Goal: Task Accomplishment & Management: Manage account settings

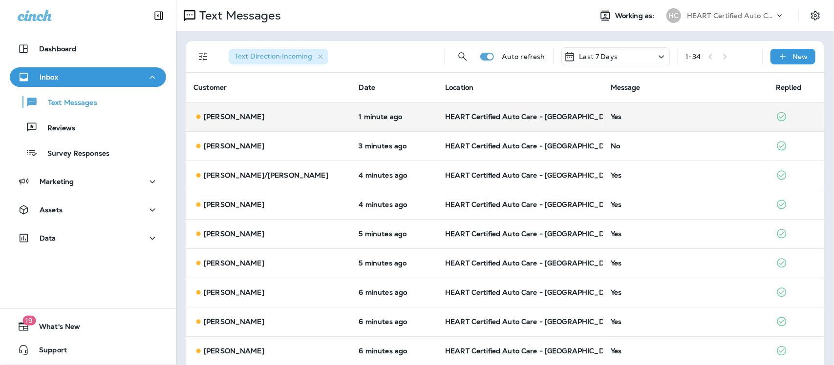
click at [611, 116] on div "Yes" at bounding box center [686, 117] width 150 height 8
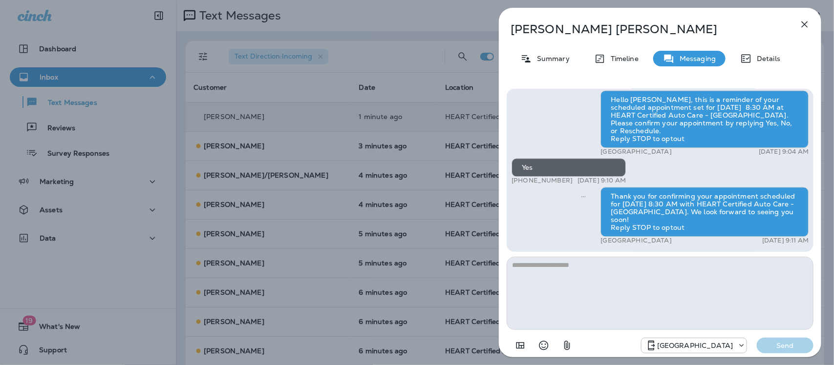
click at [809, 22] on icon "button" at bounding box center [805, 25] width 12 height 12
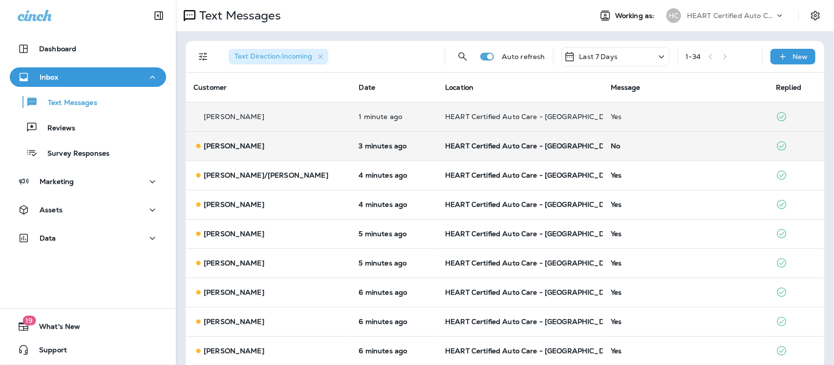
click at [611, 147] on div "No" at bounding box center [686, 146] width 150 height 8
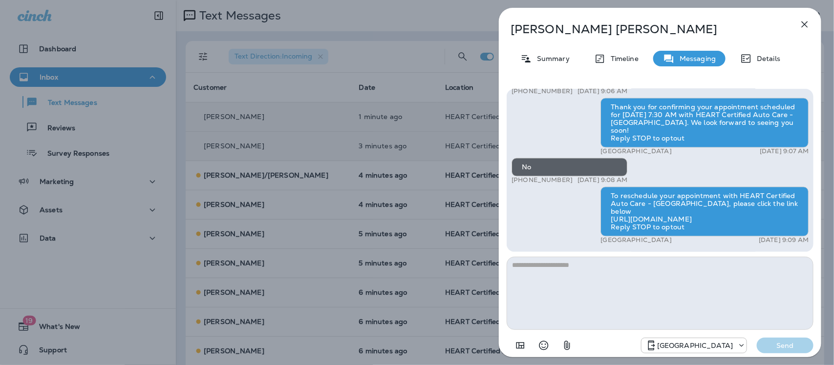
click at [805, 23] on icon "button" at bounding box center [805, 25] width 12 height 12
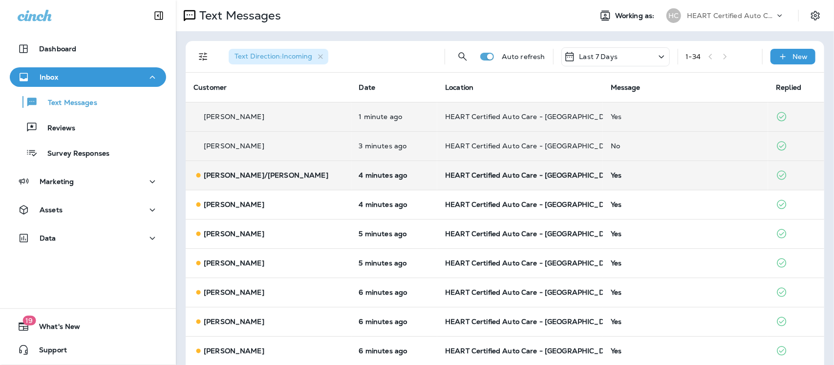
click at [611, 177] on div "Yes" at bounding box center [686, 176] width 150 height 8
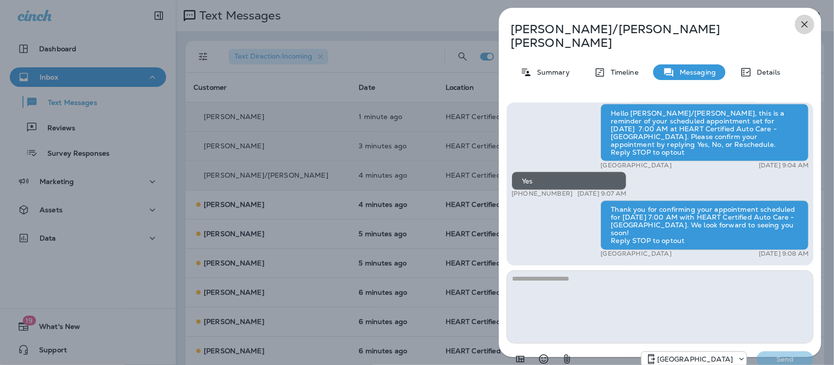
click at [806, 27] on icon "button" at bounding box center [805, 25] width 12 height 12
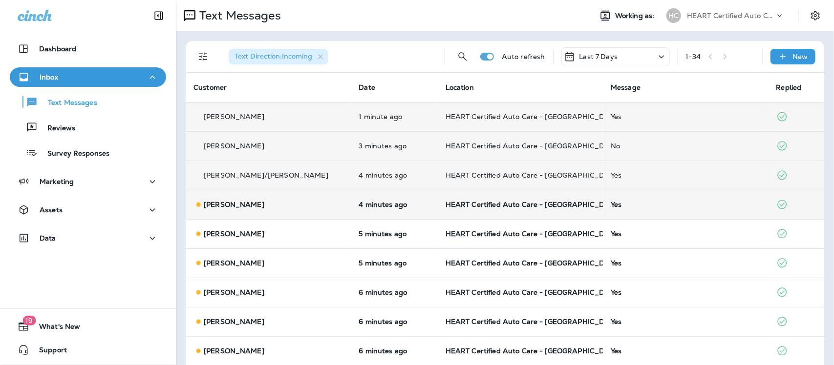
click at [611, 204] on div "Yes" at bounding box center [686, 205] width 150 height 8
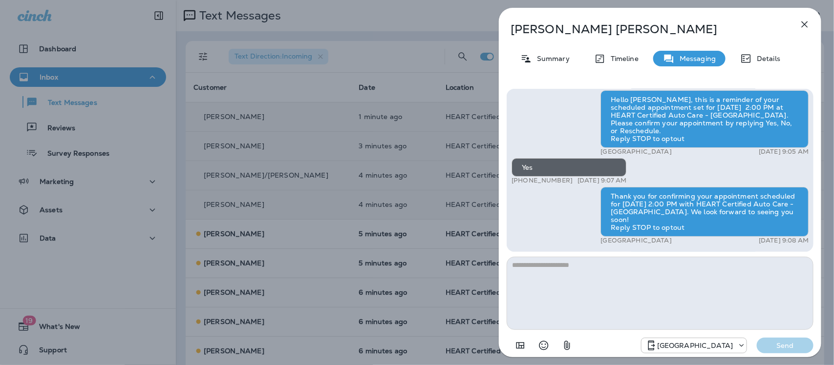
click at [804, 22] on icon "button" at bounding box center [805, 25] width 12 height 12
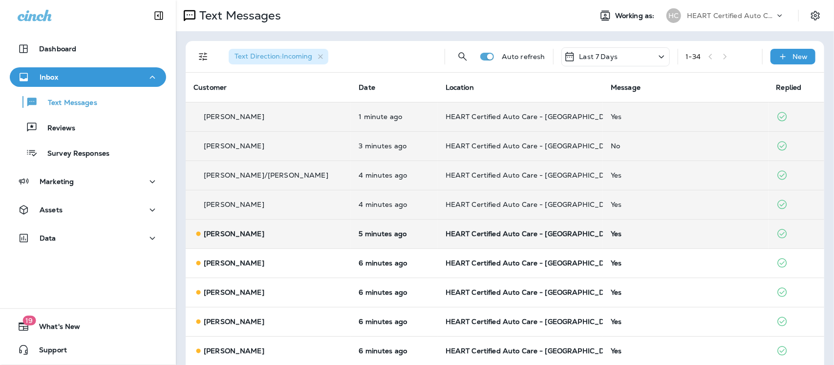
click at [611, 235] on div "Yes" at bounding box center [686, 234] width 150 height 8
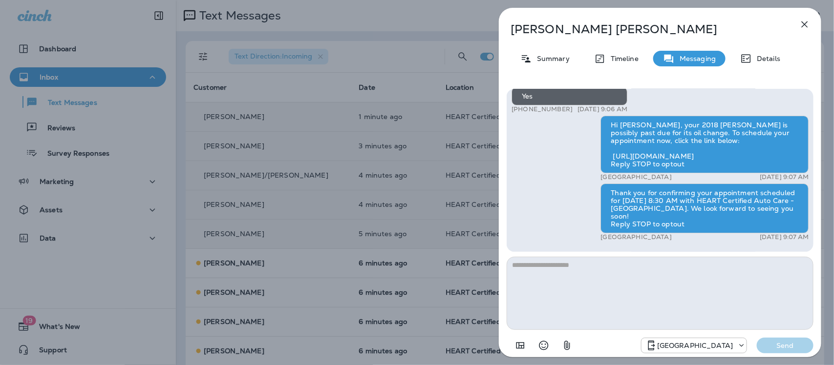
click at [805, 25] on icon "button" at bounding box center [805, 25] width 12 height 12
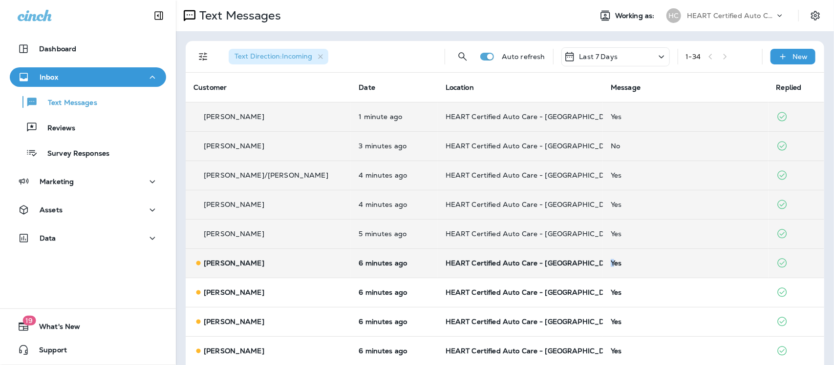
click at [603, 269] on td "Yes" at bounding box center [685, 263] width 165 height 29
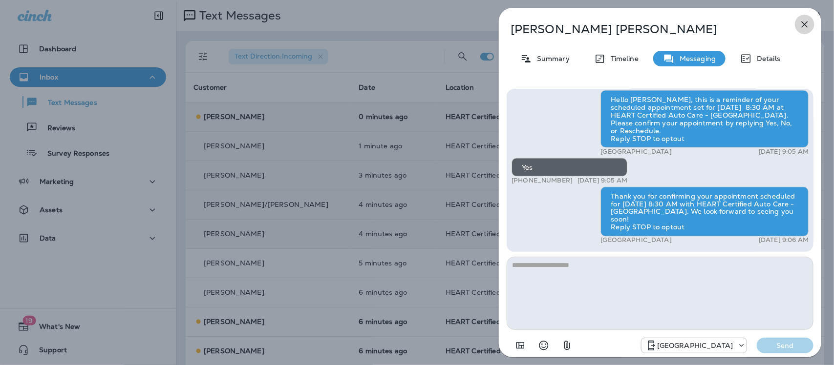
click at [805, 20] on icon "button" at bounding box center [805, 25] width 12 height 12
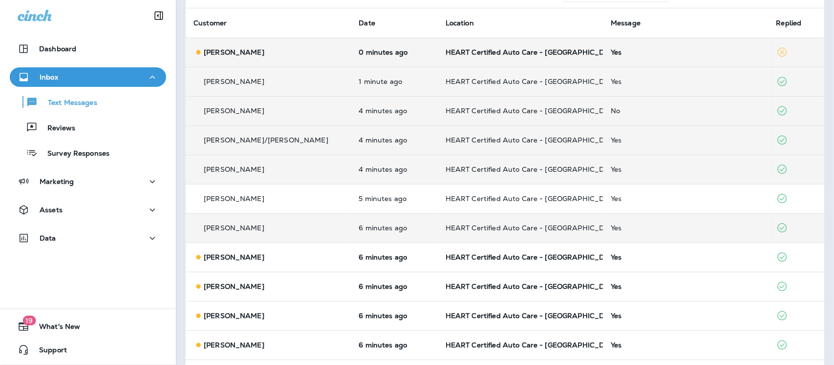
scroll to position [122, 0]
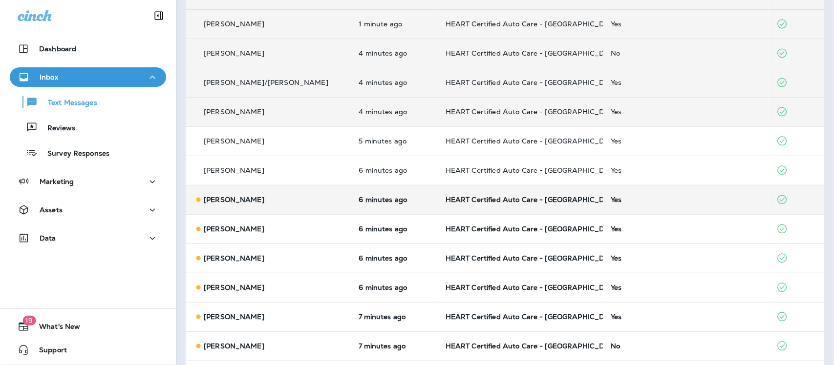
click at [603, 205] on td "Yes" at bounding box center [685, 199] width 165 height 29
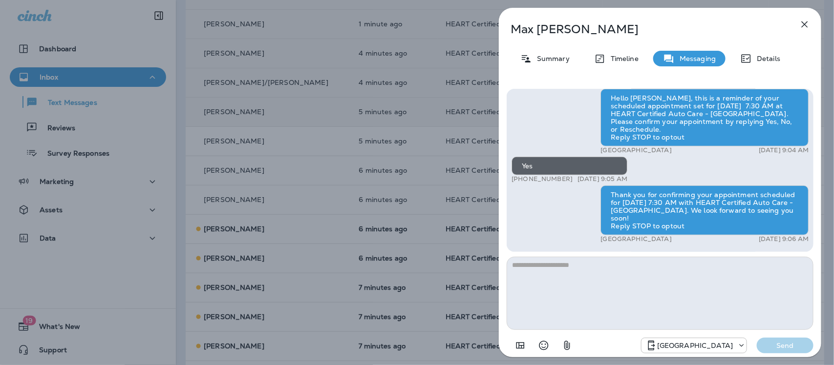
click at [805, 21] on icon "button" at bounding box center [805, 25] width 12 height 12
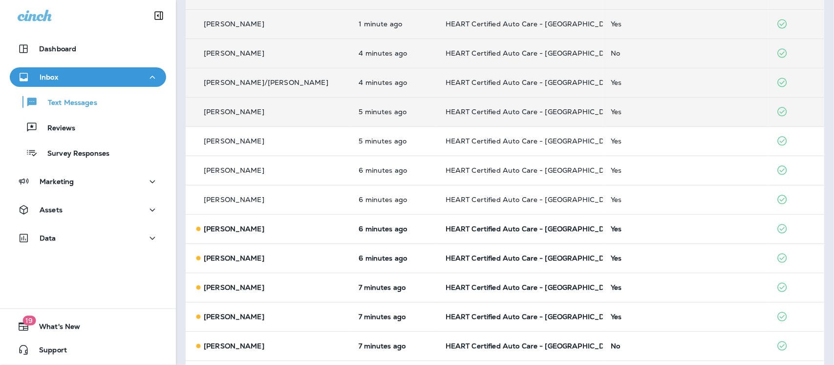
click at [611, 232] on div "Yes" at bounding box center [686, 229] width 150 height 8
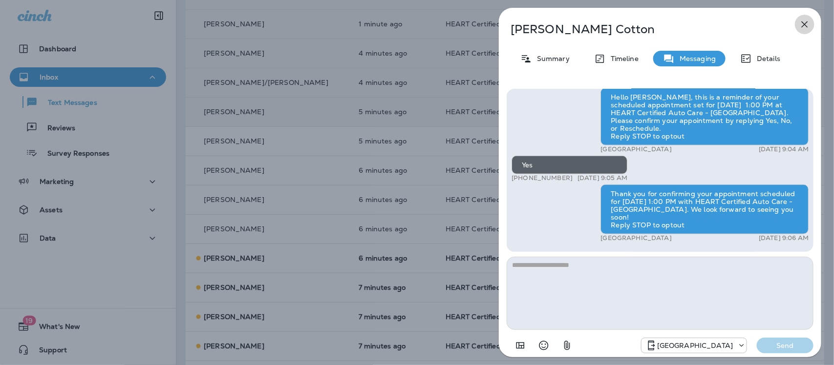
click at [809, 28] on icon "button" at bounding box center [805, 25] width 12 height 12
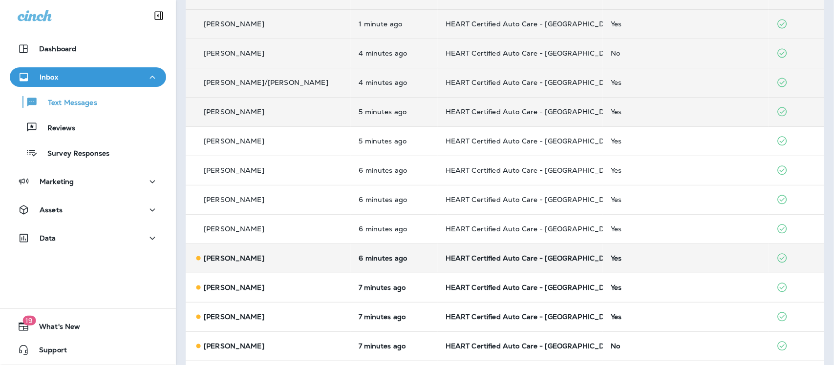
click at [611, 260] on div "Yes" at bounding box center [686, 259] width 150 height 8
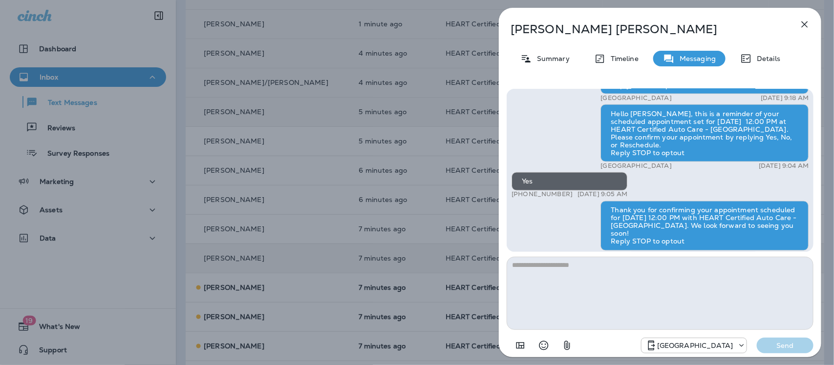
click at [809, 24] on icon "button" at bounding box center [805, 25] width 12 height 12
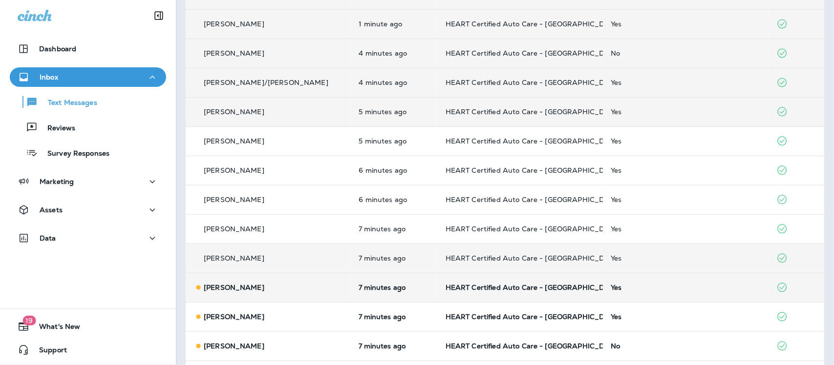
click at [611, 289] on div "Yes" at bounding box center [686, 288] width 150 height 8
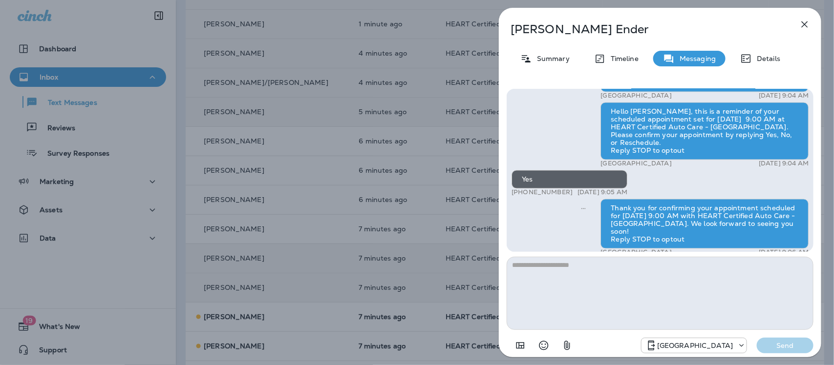
click at [805, 21] on icon "button" at bounding box center [805, 25] width 12 height 12
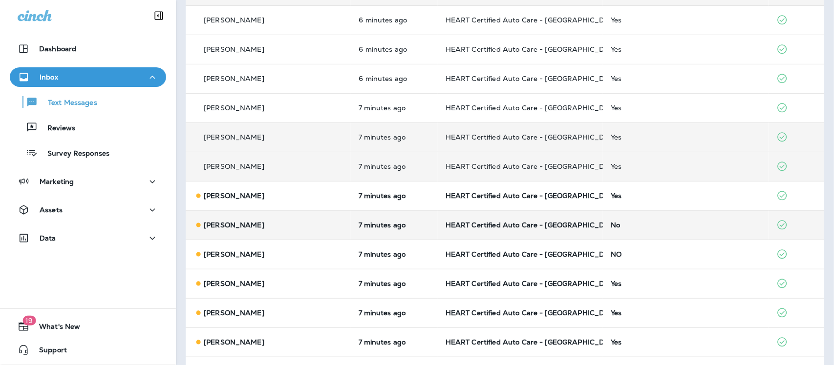
scroll to position [244, 0]
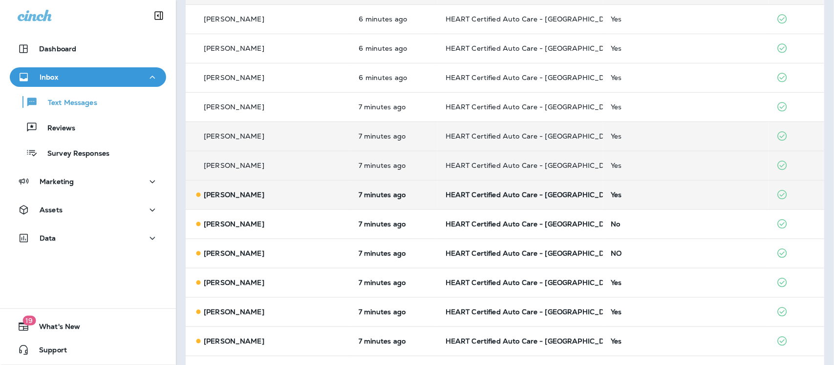
click at [611, 192] on div "Yes" at bounding box center [686, 195] width 150 height 8
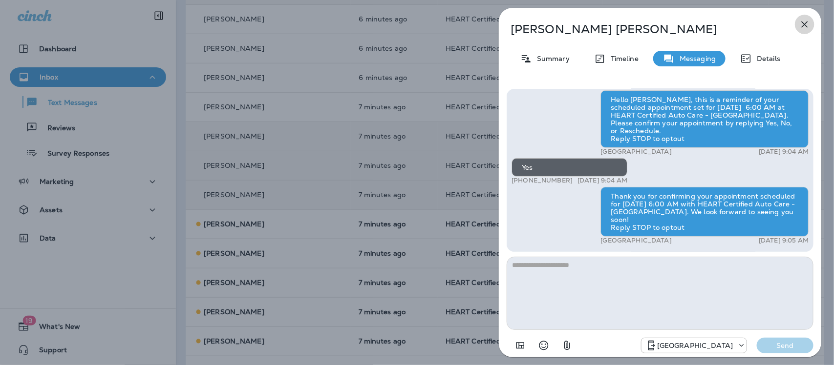
click at [804, 25] on icon "button" at bounding box center [805, 25] width 12 height 12
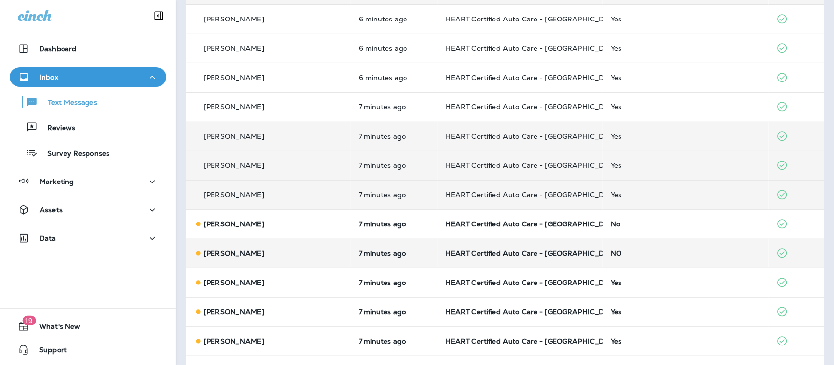
click at [611, 252] on div "NO" at bounding box center [686, 254] width 150 height 8
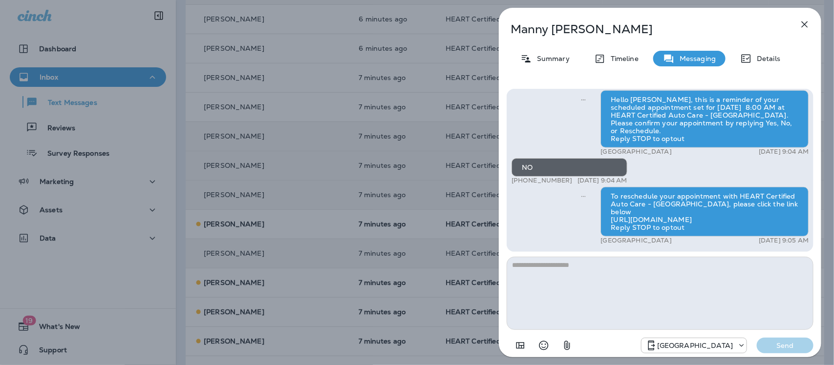
click at [803, 23] on icon "button" at bounding box center [805, 25] width 12 height 12
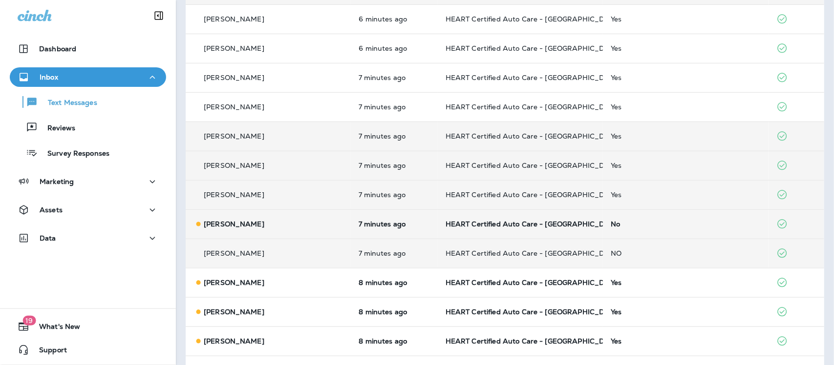
click at [611, 225] on div "No" at bounding box center [686, 224] width 150 height 8
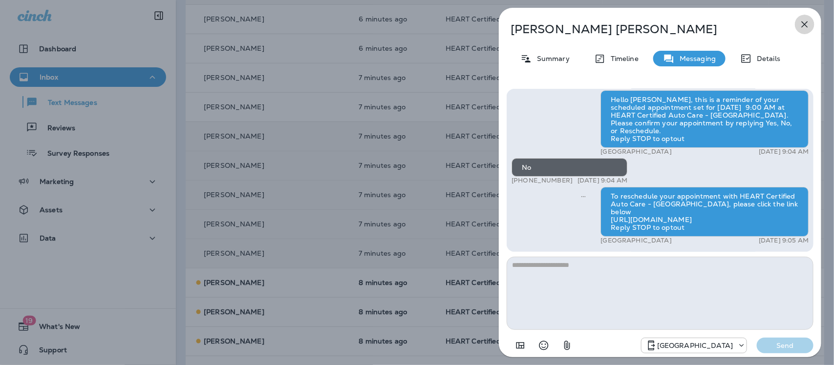
drag, startPoint x: 804, startPoint y: 24, endPoint x: 798, endPoint y: 26, distance: 6.5
click at [798, 26] on button "button" at bounding box center [805, 25] width 20 height 20
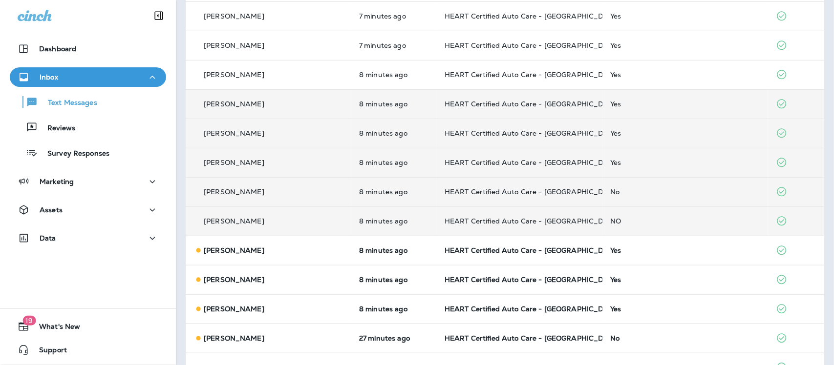
scroll to position [305, 0]
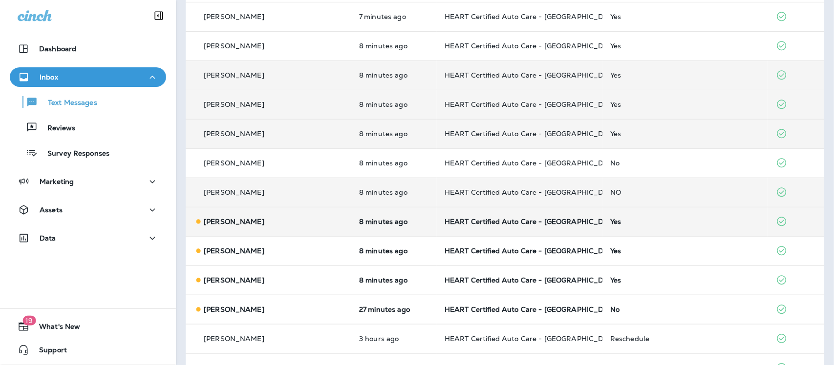
click at [610, 218] on div "Yes" at bounding box center [685, 222] width 150 height 8
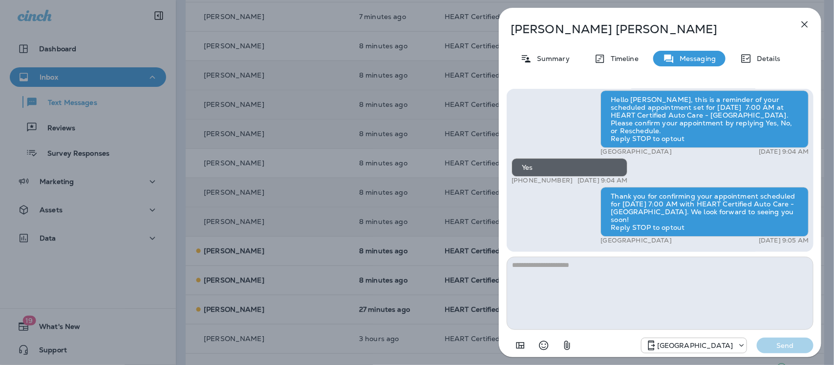
click at [805, 22] on icon "button" at bounding box center [805, 25] width 12 height 12
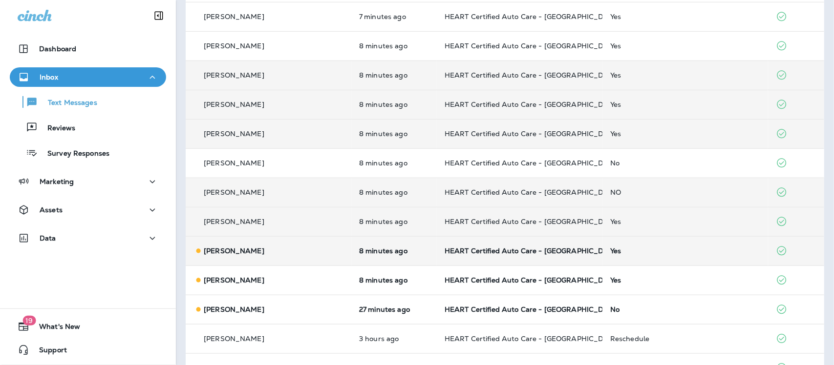
click at [610, 252] on div "Yes" at bounding box center [685, 251] width 150 height 8
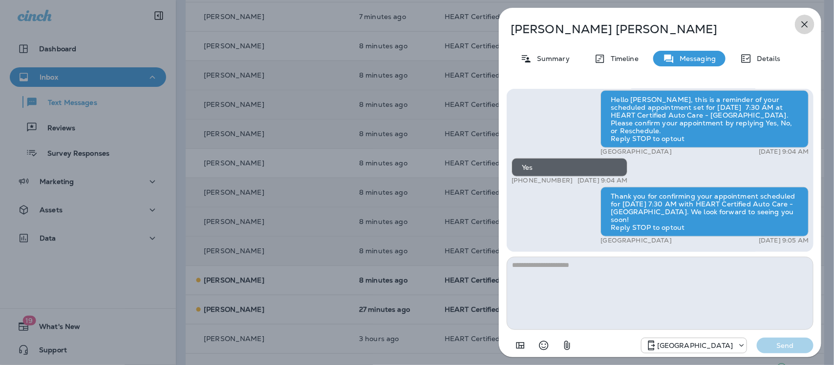
click at [804, 19] on icon "button" at bounding box center [805, 25] width 12 height 12
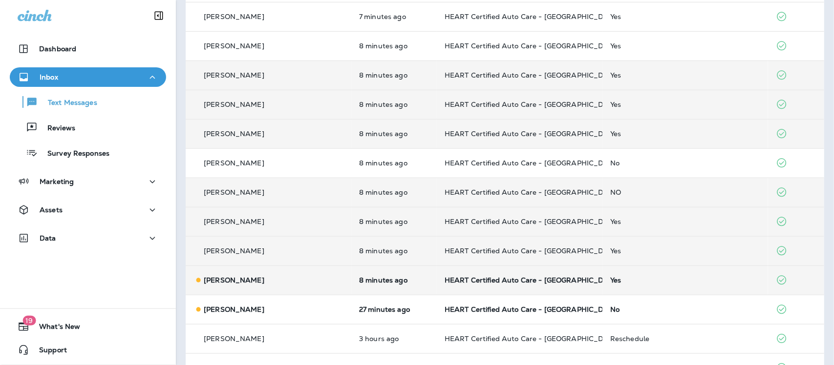
click at [610, 281] on div "Yes" at bounding box center [685, 281] width 150 height 8
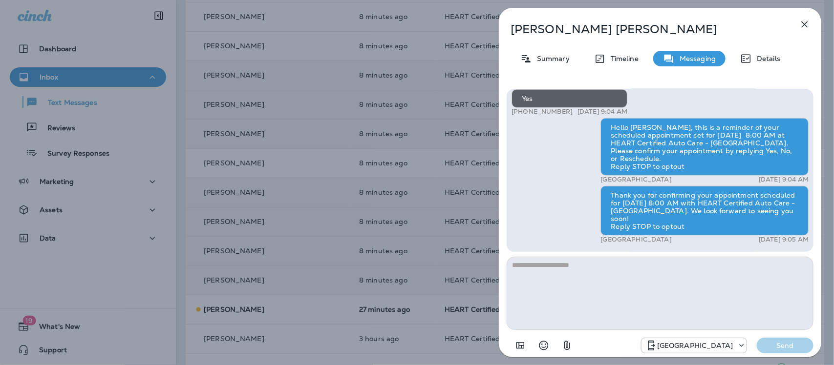
click at [803, 26] on icon "button" at bounding box center [805, 24] width 6 height 6
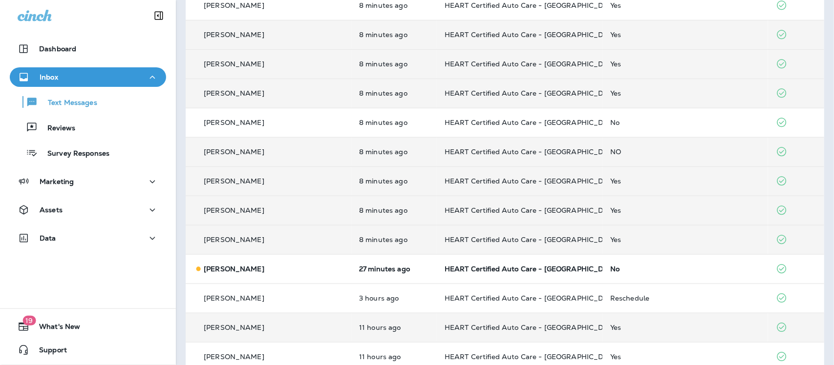
scroll to position [366, 0]
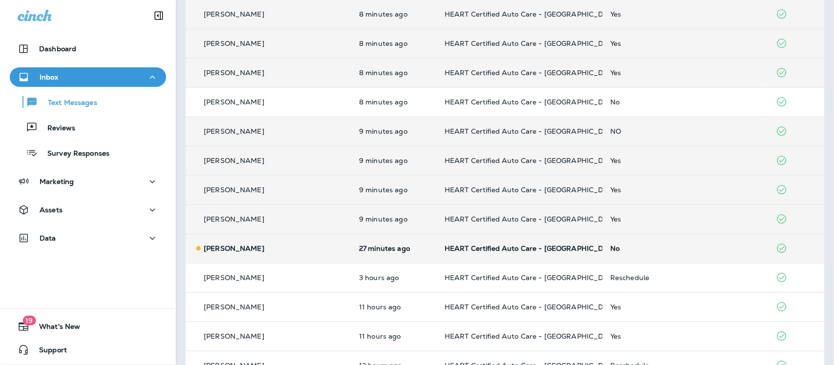
click at [610, 247] on div "No" at bounding box center [685, 249] width 150 height 8
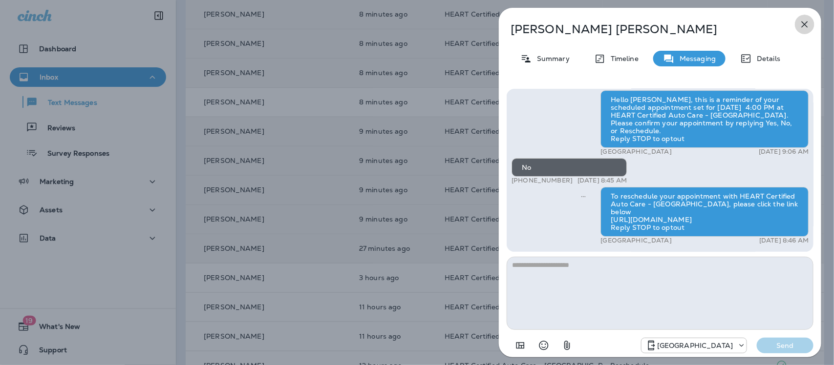
click at [805, 22] on icon "button" at bounding box center [805, 25] width 12 height 12
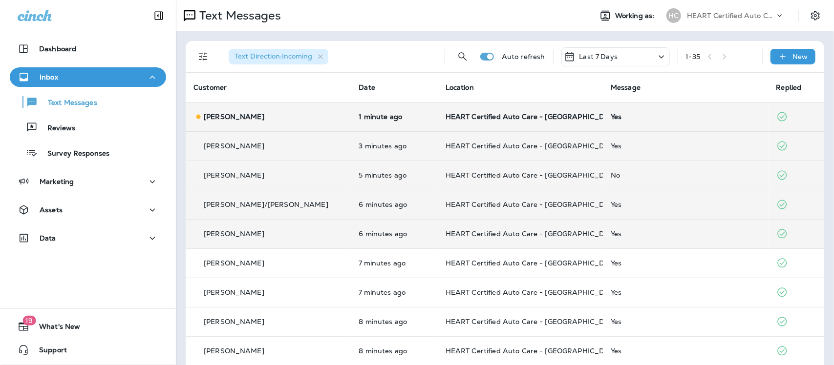
click at [611, 115] on div "Yes" at bounding box center [686, 117] width 150 height 8
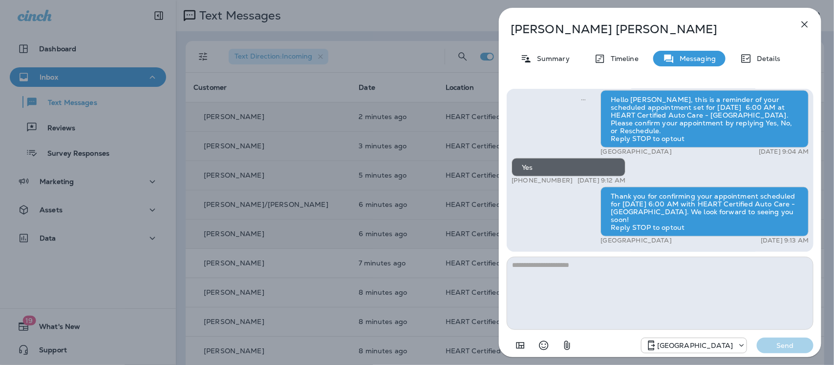
click at [804, 24] on icon "button" at bounding box center [805, 25] width 12 height 12
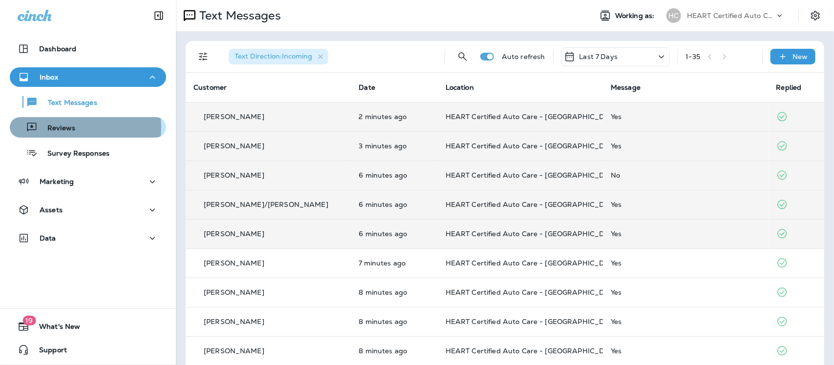
click at [54, 127] on p "Reviews" at bounding box center [57, 128] width 38 height 9
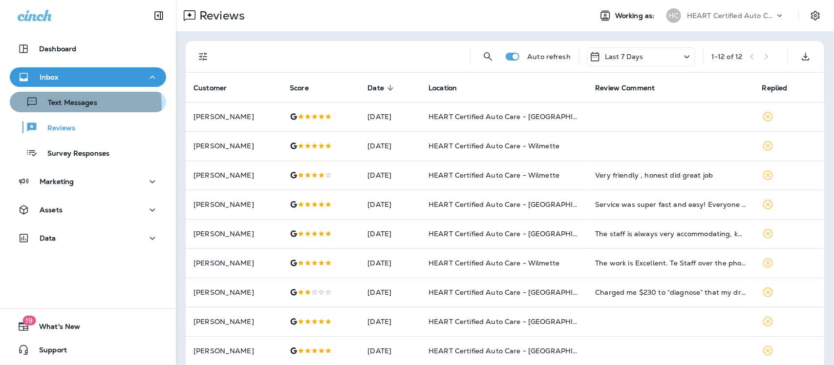
click at [70, 105] on p "Text Messages" at bounding box center [67, 103] width 59 height 9
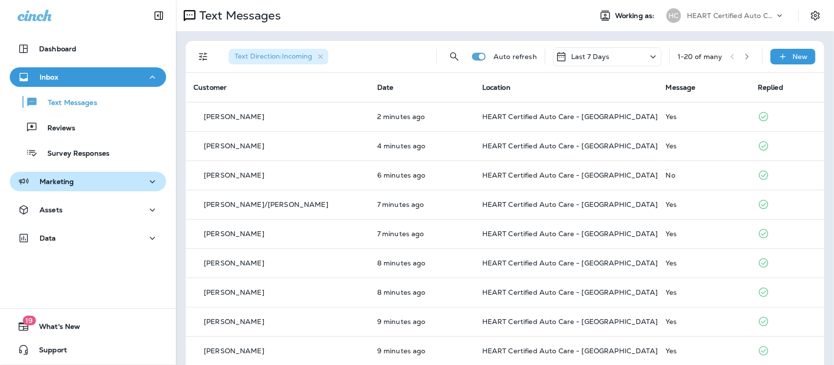
click at [49, 179] on p "Marketing" at bounding box center [57, 182] width 34 height 8
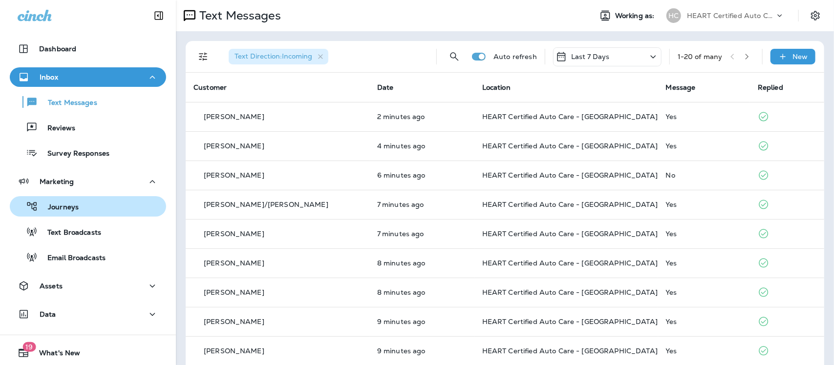
click at [50, 208] on p "Journeys" at bounding box center [58, 207] width 41 height 9
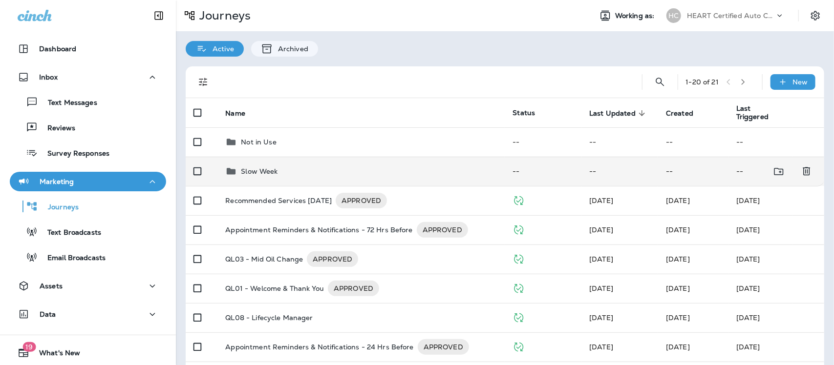
click at [247, 169] on p "Slow Week" at bounding box center [259, 172] width 37 height 8
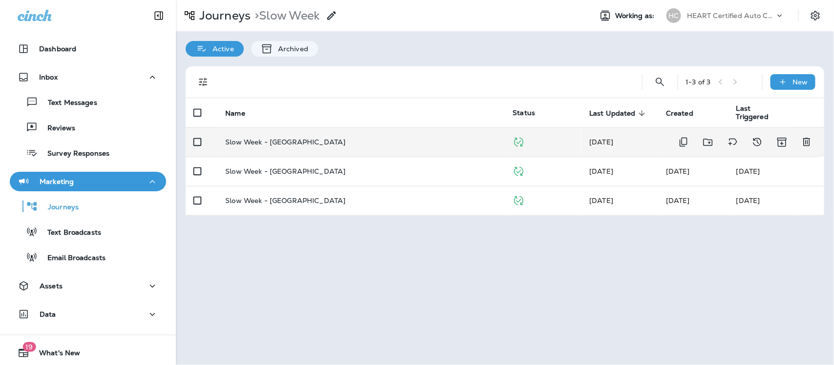
click at [263, 143] on p "Slow Week - [GEOGRAPHIC_DATA]" at bounding box center [285, 142] width 120 height 8
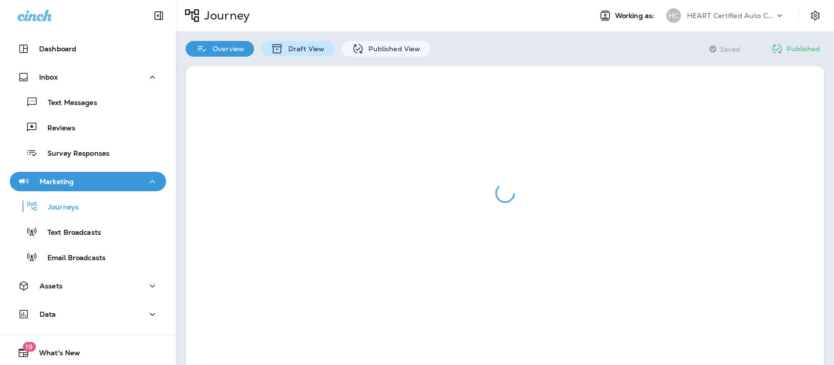
click at [308, 50] on p "Draft View" at bounding box center [303, 49] width 41 height 8
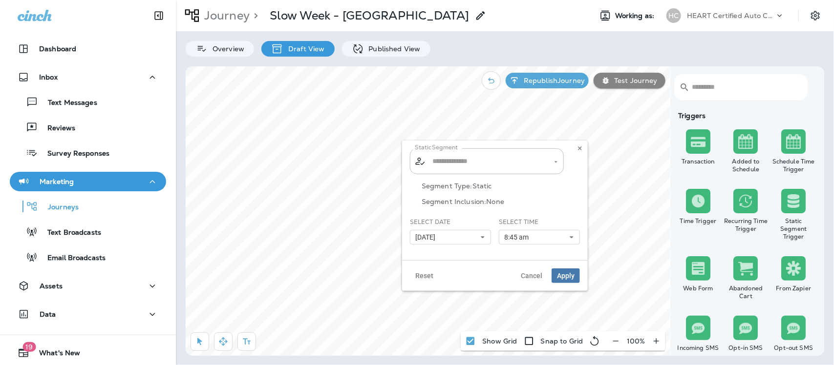
type input "**********"
click at [480, 236] on icon at bounding box center [483, 238] width 6 height 6
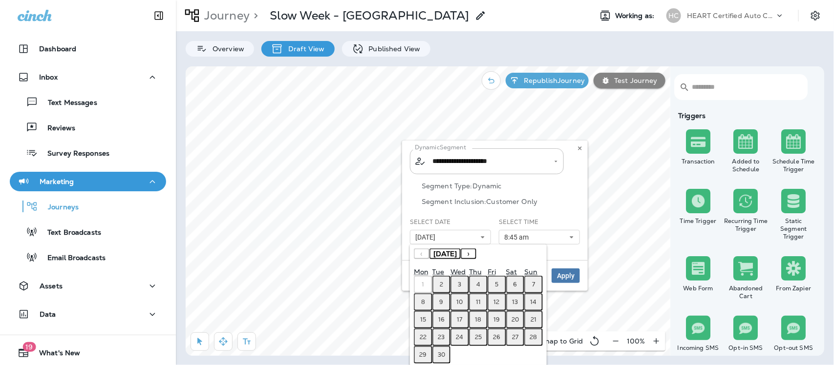
click at [442, 284] on abbr "2" at bounding box center [441, 285] width 3 height 8
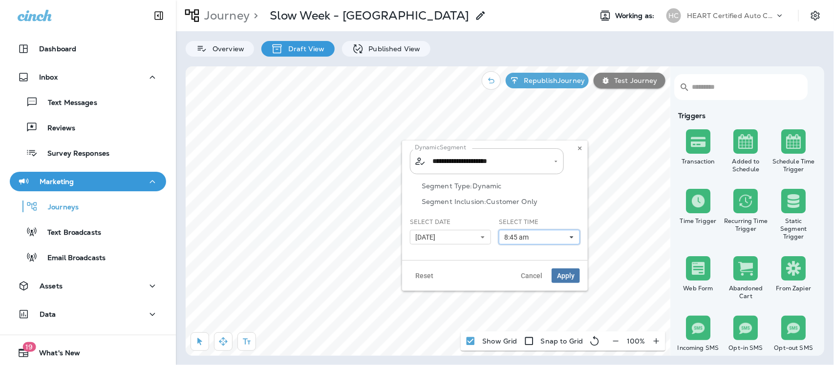
click at [573, 237] on use at bounding box center [571, 238] width 3 height 2
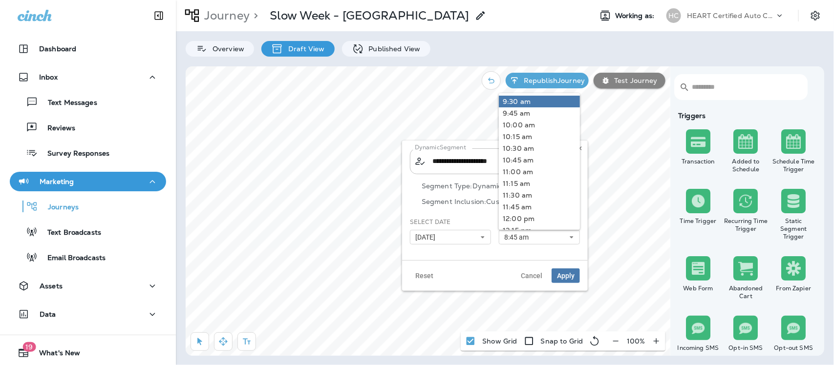
click at [516, 99] on link "9:30 am" at bounding box center [539, 102] width 81 height 12
click at [569, 274] on span "Apply" at bounding box center [566, 276] width 18 height 7
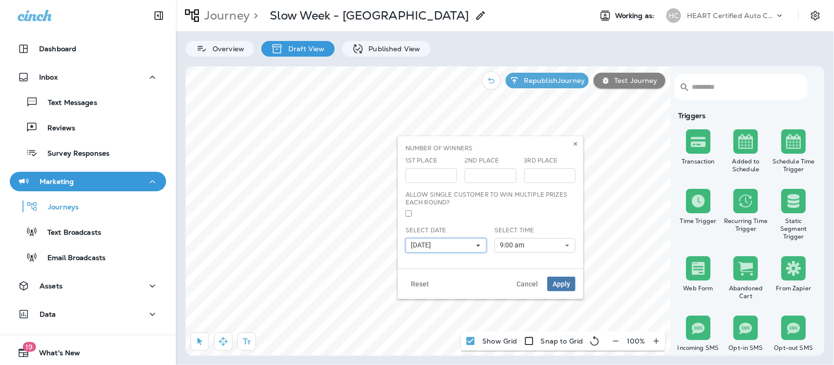
click at [475, 246] on icon at bounding box center [478, 246] width 6 height 6
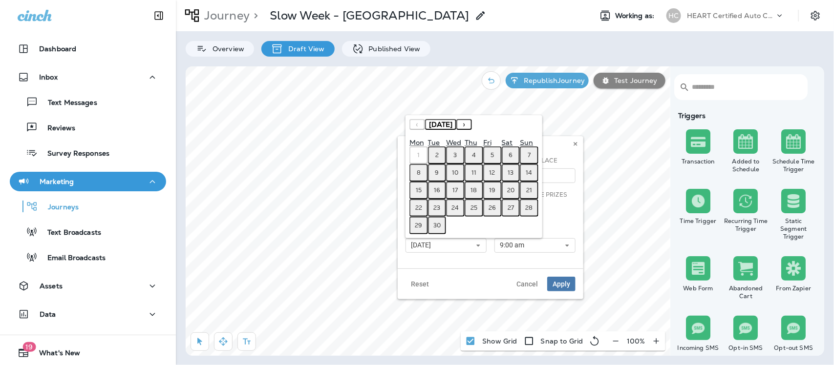
click at [433, 160] on button "2" at bounding box center [437, 156] width 19 height 18
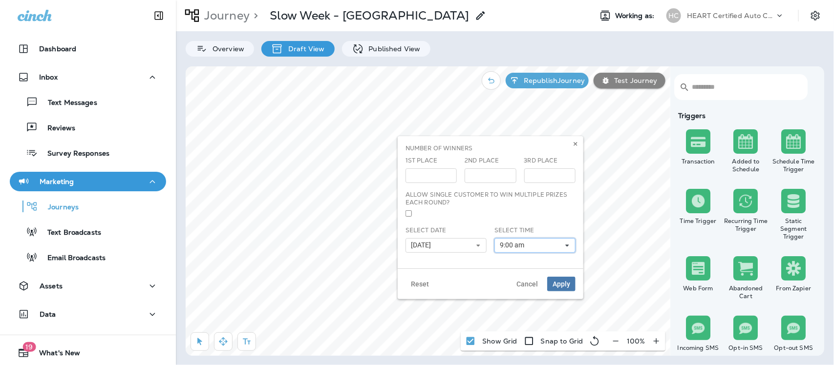
click at [567, 247] on use at bounding box center [567, 246] width 3 height 2
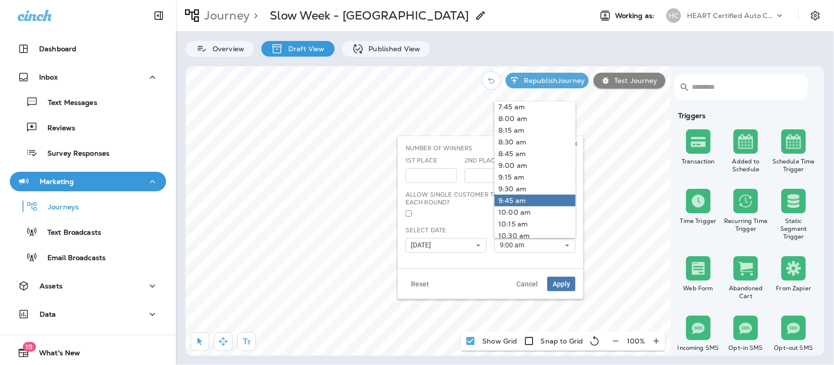
click at [514, 199] on link "9:45 am" at bounding box center [534, 201] width 81 height 12
click at [563, 288] on span "Apply" at bounding box center [562, 284] width 18 height 7
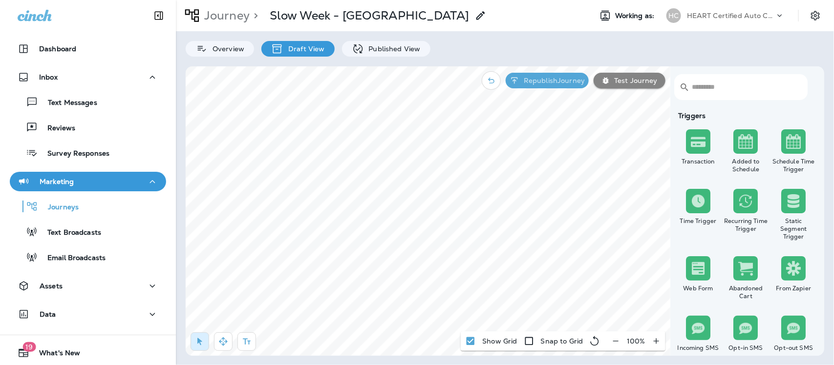
click at [558, 82] on p "Republish Journey" at bounding box center [552, 81] width 65 height 8
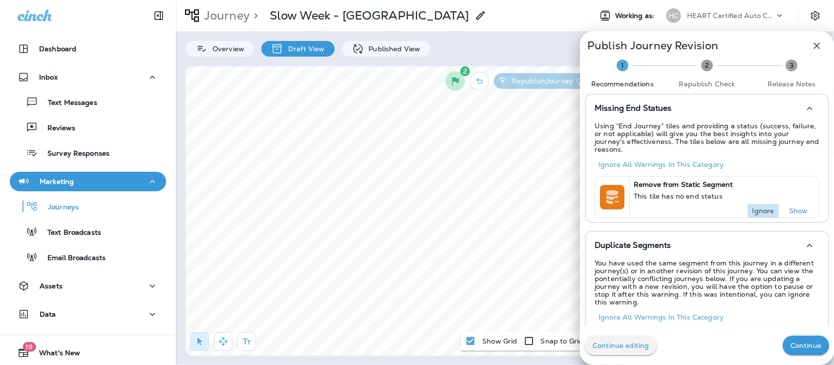
click at [758, 207] on p "Ignore" at bounding box center [763, 211] width 22 height 8
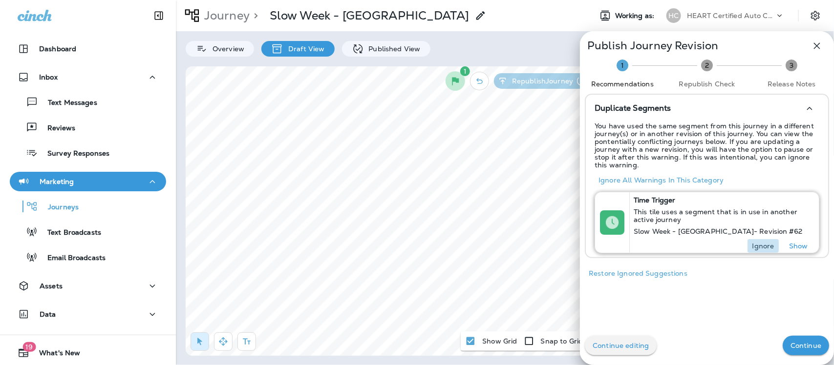
click at [754, 247] on p "Ignore" at bounding box center [763, 246] width 22 height 8
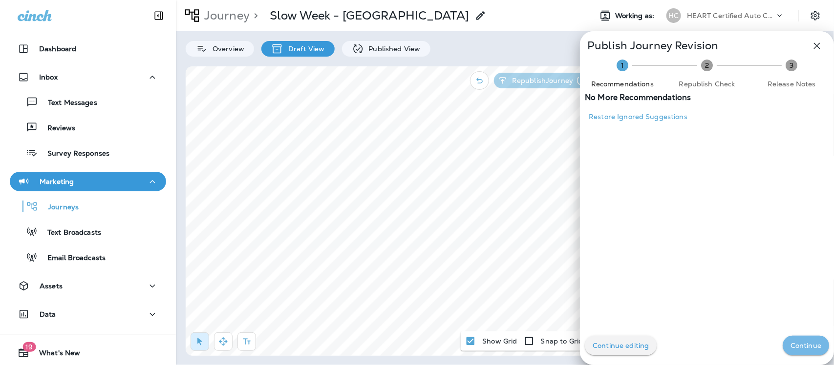
click at [800, 341] on button "Continue" at bounding box center [806, 346] width 46 height 20
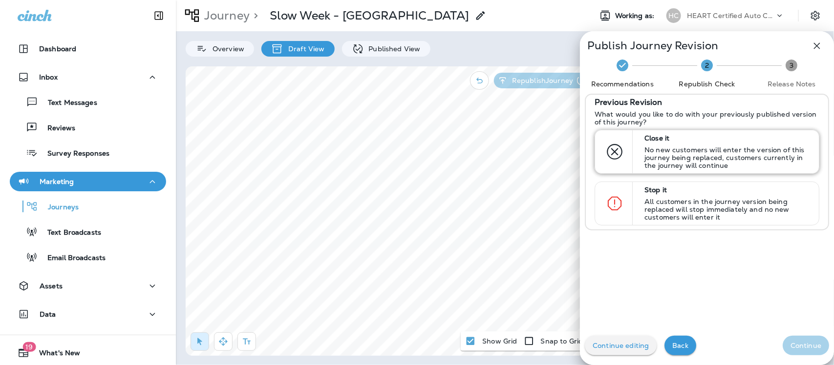
click at [687, 158] on p "No new customers will enter the version of this journey being replaced, custome…" at bounding box center [727, 157] width 166 height 23
click at [809, 347] on p "Continue" at bounding box center [806, 346] width 31 height 8
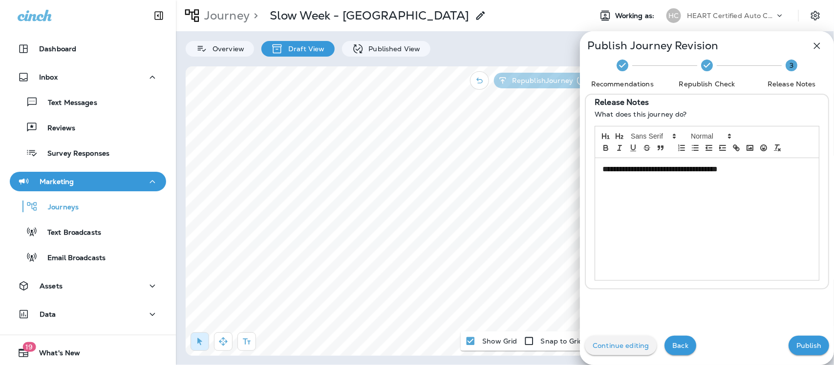
click at [749, 172] on p "**********" at bounding box center [704, 169] width 204 height 11
click at [805, 353] on button "Publish" at bounding box center [809, 346] width 41 height 20
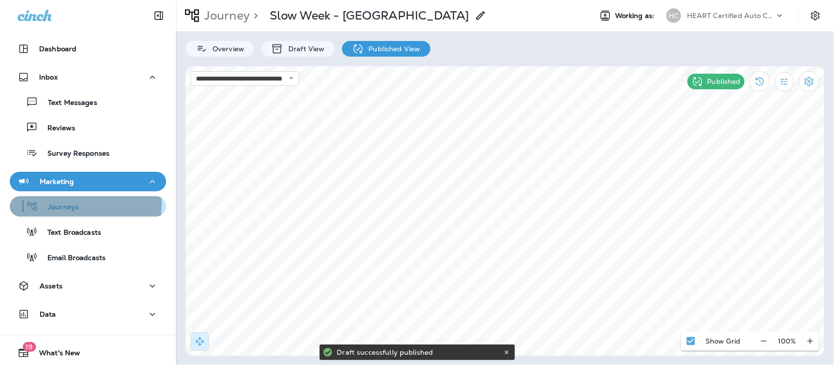
click at [52, 204] on p "Journeys" at bounding box center [58, 207] width 41 height 9
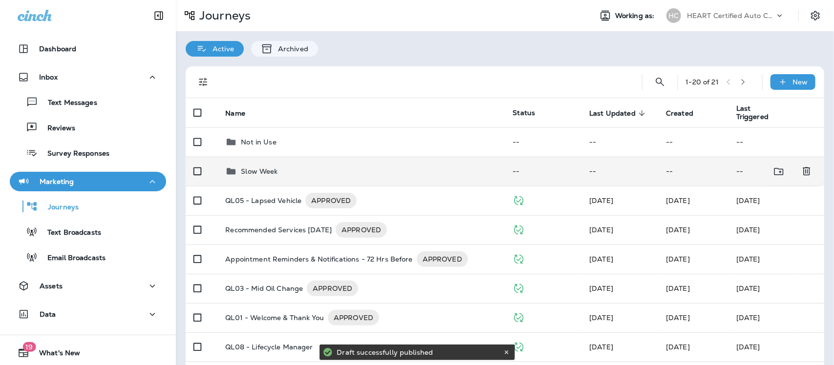
click at [252, 170] on p "Slow Week" at bounding box center [259, 172] width 37 height 8
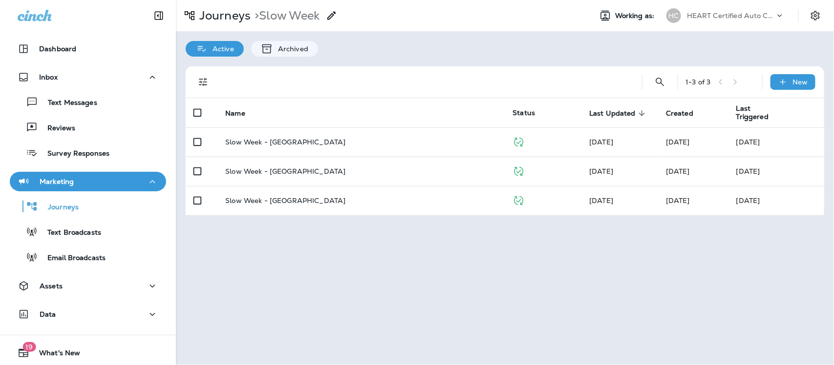
click at [252, 170] on p "Slow Week - [GEOGRAPHIC_DATA]" at bounding box center [285, 172] width 120 height 8
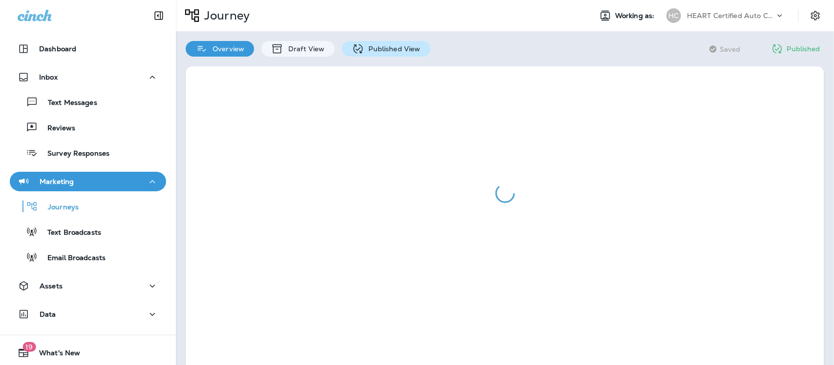
click at [386, 47] on p "Published View" at bounding box center [392, 49] width 57 height 8
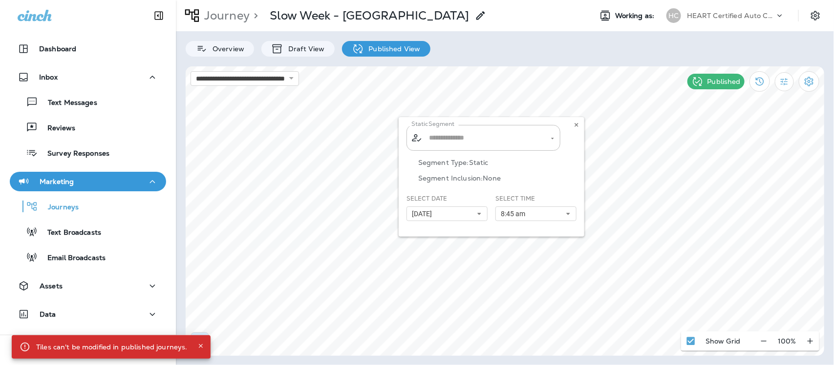
type input "**********"
click at [480, 215] on div "**********" at bounding box center [492, 177] width 186 height 120
click at [479, 216] on div "**********" at bounding box center [492, 177] width 186 height 120
click at [314, 47] on p "Draft View" at bounding box center [303, 49] width 41 height 8
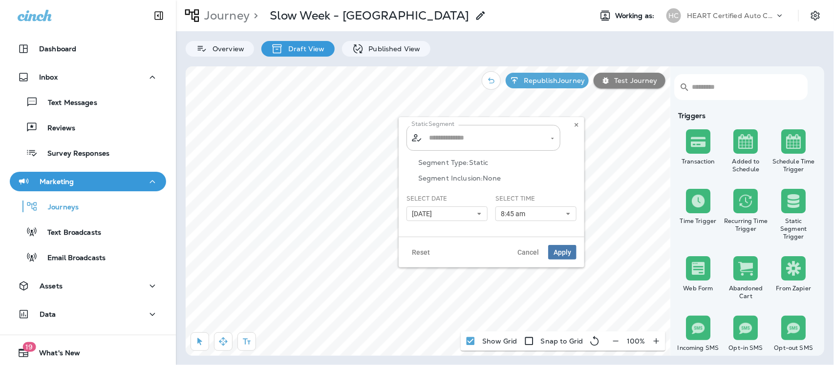
type input "**********"
click at [478, 214] on use at bounding box center [479, 215] width 3 height 2
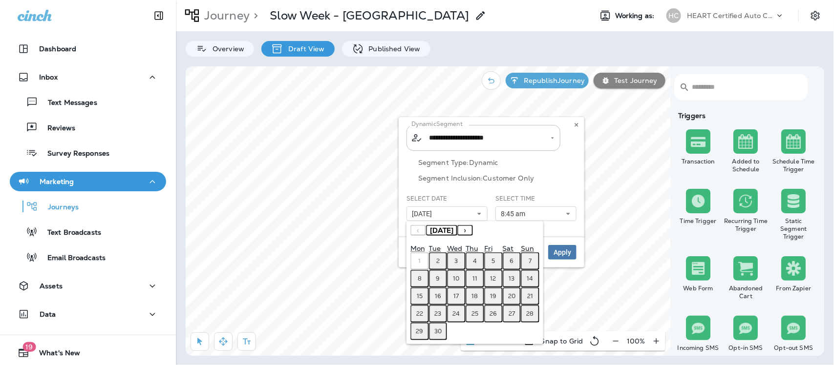
click at [438, 262] on abbr "2" at bounding box center [437, 261] width 3 height 8
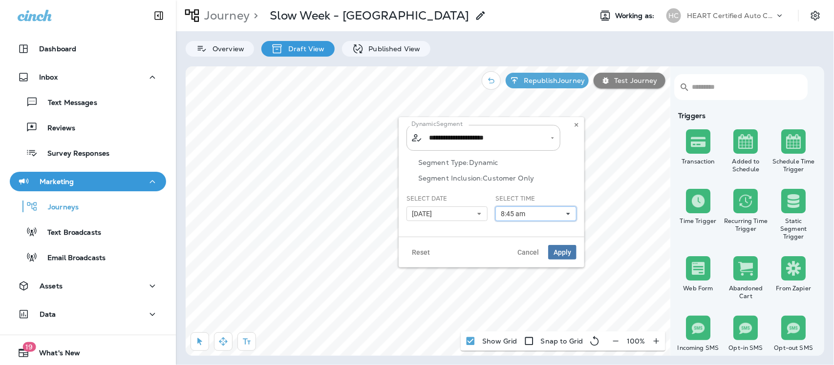
click at [568, 213] on icon at bounding box center [568, 214] width 6 height 6
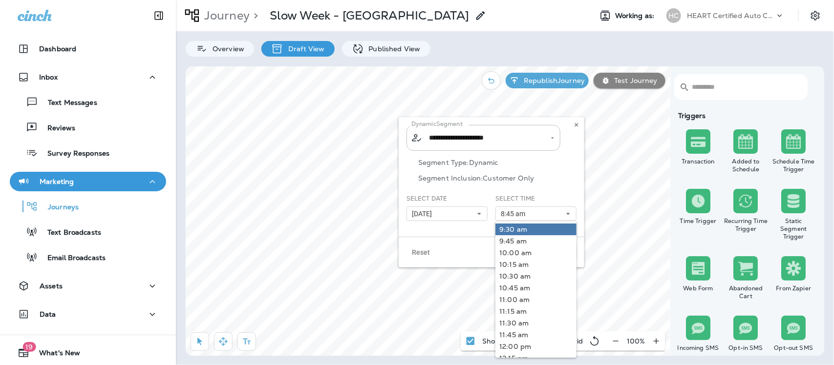
click at [533, 228] on link "9:30 am" at bounding box center [535, 230] width 81 height 12
click at [467, 251] on div "Reset Cancel Apply" at bounding box center [492, 252] width 186 height 31
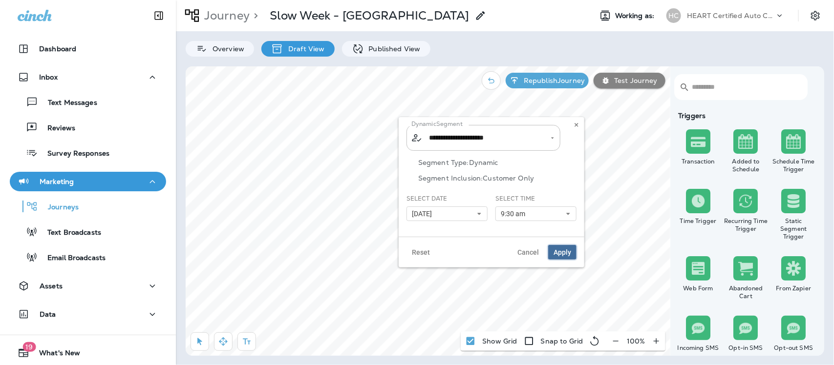
click at [563, 252] on span "Apply" at bounding box center [563, 252] width 18 height 7
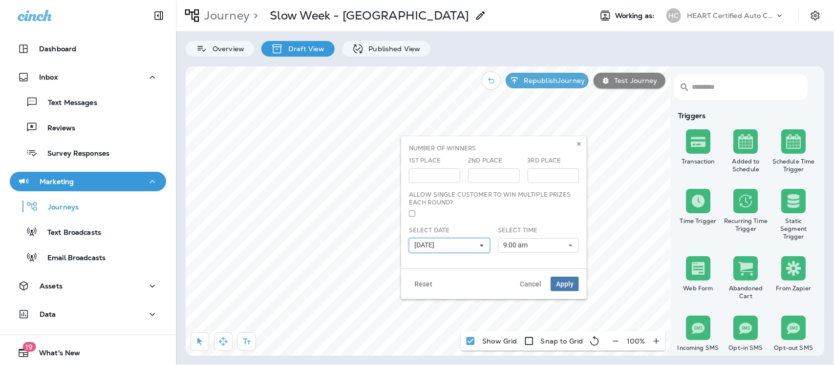
click at [479, 245] on icon at bounding box center [482, 246] width 6 height 6
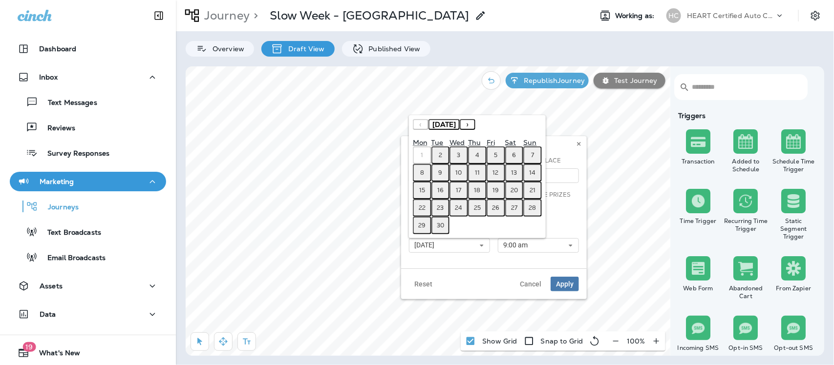
click at [438, 152] on button "2" at bounding box center [440, 156] width 19 height 18
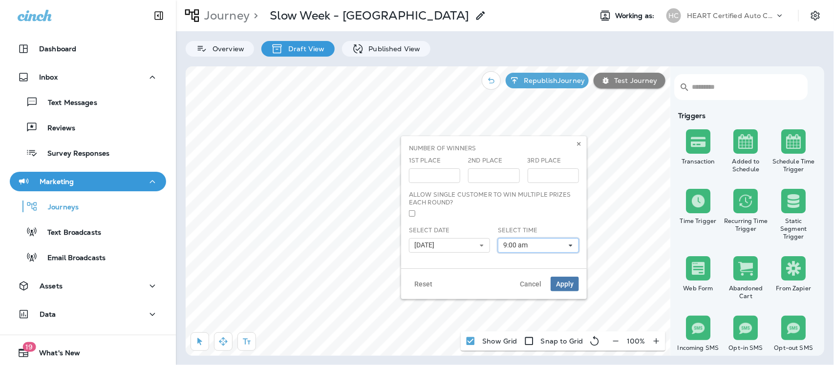
click at [572, 244] on icon at bounding box center [571, 246] width 6 height 6
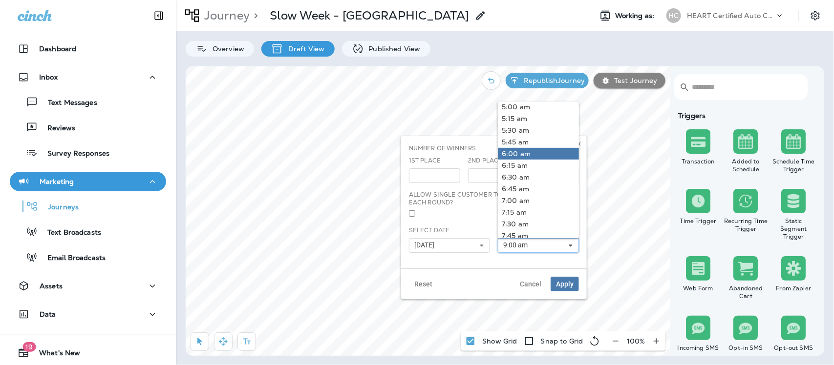
scroll to position [366, 0]
click at [506, 200] on link "9:45 am" at bounding box center [538, 201] width 81 height 12
click at [567, 286] on span "Apply" at bounding box center [565, 284] width 18 height 7
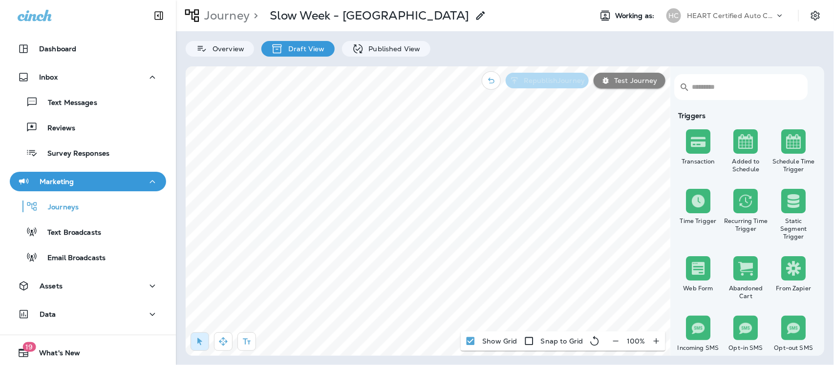
click at [548, 84] on p "Republish Journey" at bounding box center [552, 81] width 65 height 8
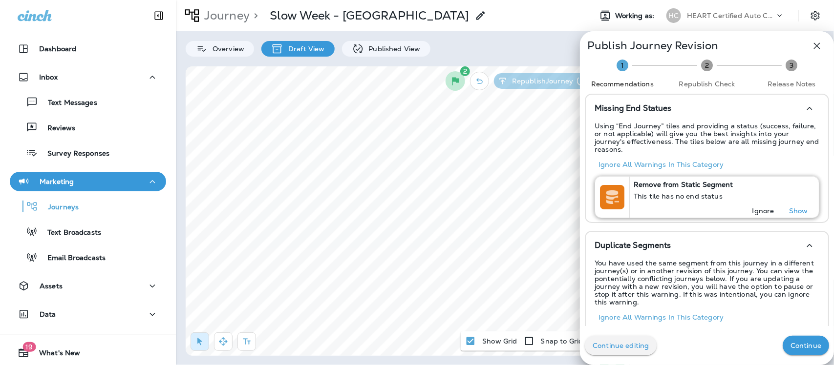
click at [755, 207] on p "Ignore" at bounding box center [763, 211] width 22 height 8
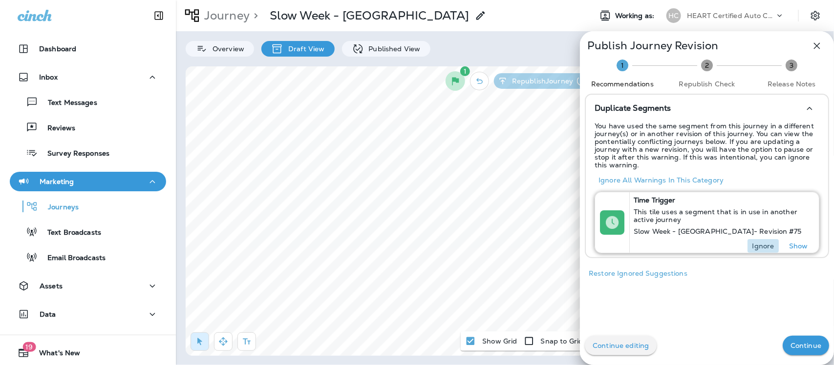
click at [755, 245] on p "Ignore" at bounding box center [763, 246] width 22 height 8
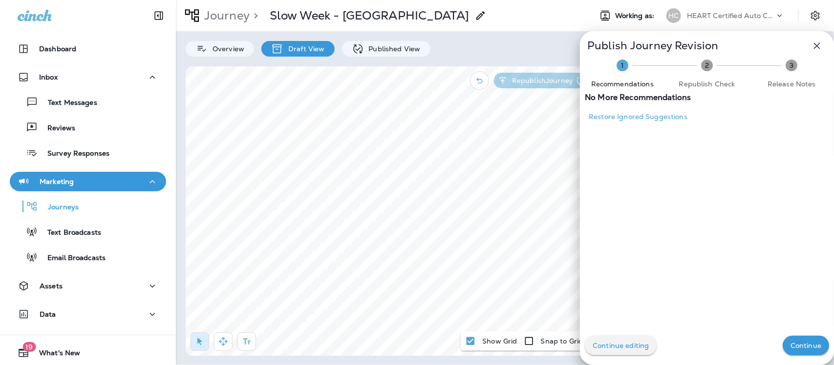
drag, startPoint x: 790, startPoint y: 345, endPoint x: 787, endPoint y: 339, distance: 7.0
click at [791, 344] on p "Continue" at bounding box center [806, 346] width 31 height 8
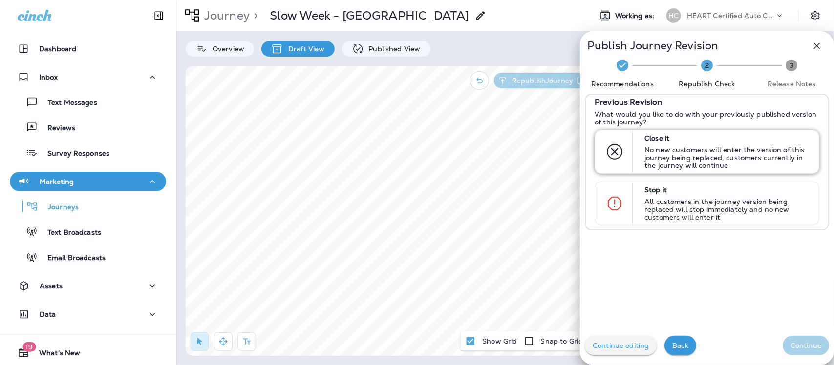
click at [644, 146] on p "No new customers will enter the version of this journey being replaced, custome…" at bounding box center [727, 157] width 166 height 23
click at [805, 348] on p "Continue" at bounding box center [806, 346] width 31 height 8
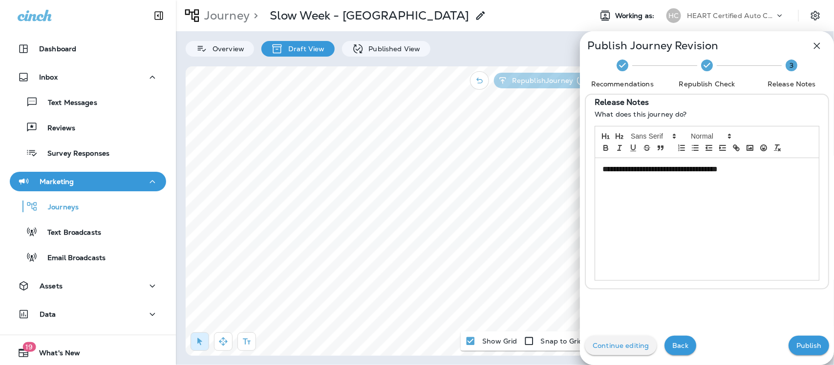
click at [755, 172] on p "**********" at bounding box center [704, 169] width 204 height 11
click at [807, 345] on p "Publish" at bounding box center [808, 346] width 25 height 8
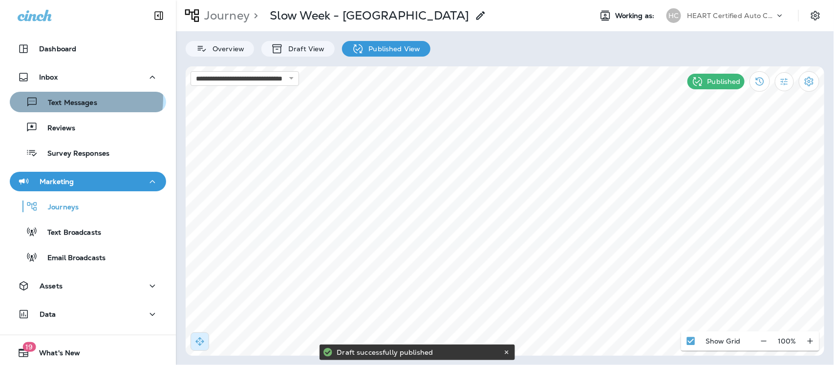
click at [86, 99] on p "Text Messages" at bounding box center [67, 103] width 59 height 9
